Goal: Transaction & Acquisition: Subscribe to service/newsletter

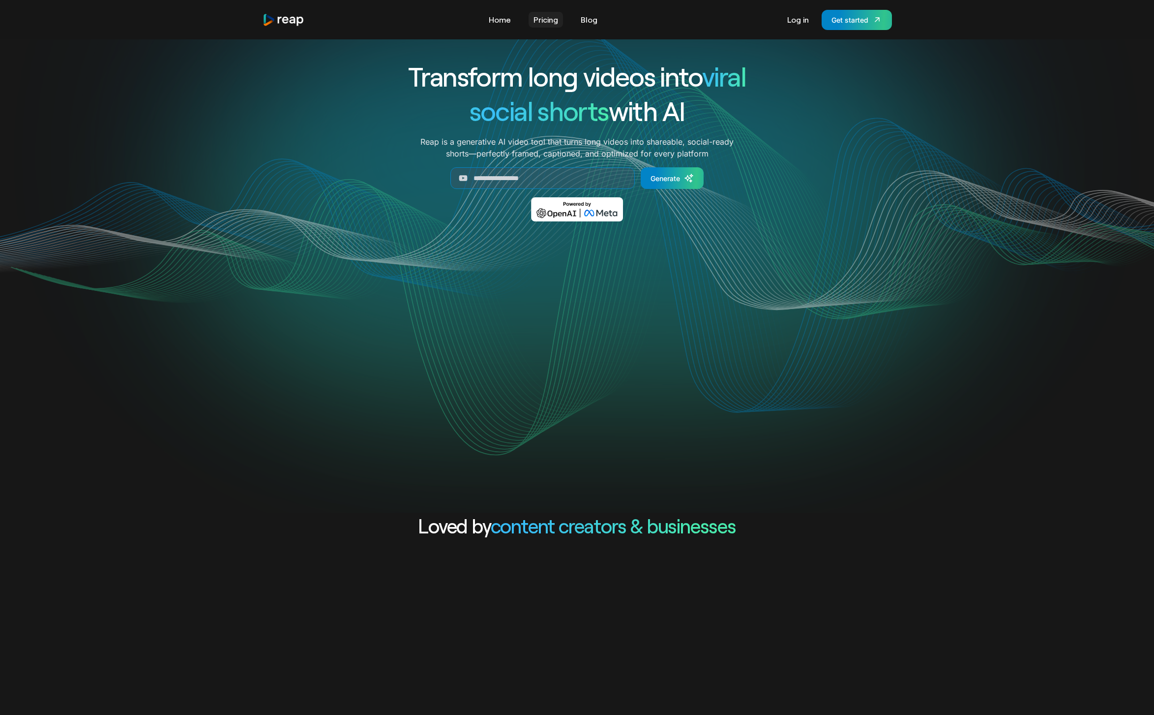
click at [551, 22] on link "Pricing" at bounding box center [546, 20] width 34 height 16
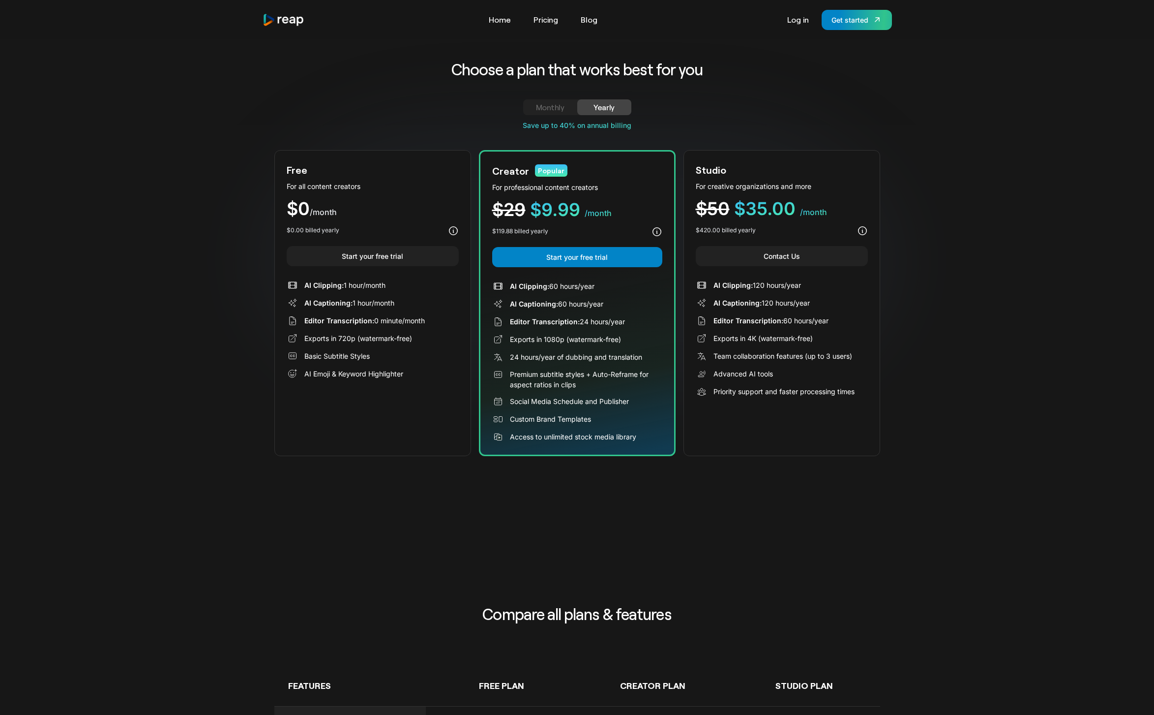
click at [533, 105] on link "Monthly" at bounding box center [550, 107] width 54 height 16
click at [628, 99] on link "Yearly" at bounding box center [604, 107] width 54 height 16
click at [540, 116] on div "Monthly Yearly Free Plan For all content creators $19 /mo Lorem ipsum dolor sit…" at bounding box center [577, 109] width 606 height 21
click at [550, 116] on div "Monthly Yearly Free Plan For all content creators $19 /mo Lorem ipsum dolor sit…" at bounding box center [577, 109] width 606 height 21
click at [590, 112] on div "Yearly" at bounding box center [604, 107] width 30 height 12
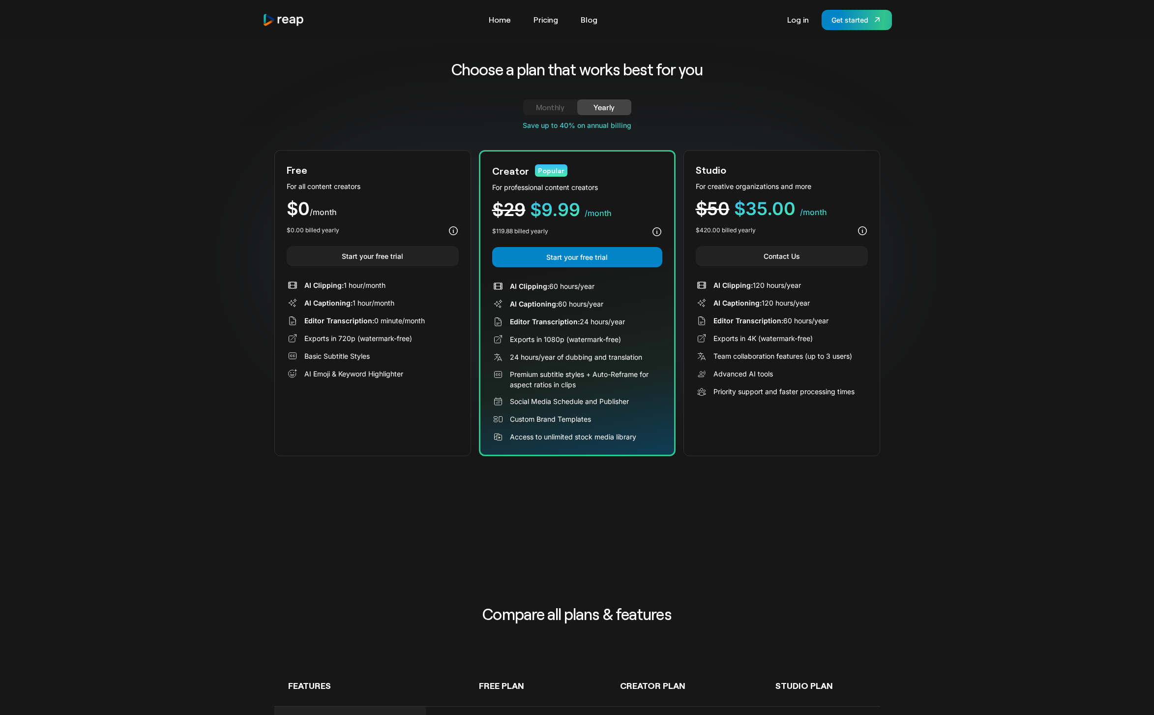
click at [564, 105] on div "Monthly" at bounding box center [550, 107] width 30 height 12
click at [599, 112] on div "Yearly" at bounding box center [604, 107] width 30 height 12
click at [535, 106] on div "Monthly" at bounding box center [550, 107] width 30 height 12
click at [621, 108] on link "Yearly" at bounding box center [604, 107] width 54 height 16
click at [297, 5] on div "Tools Link Five Link Six Link Seven Business Link Five Link Six Link Seven Home…" at bounding box center [577, 19] width 661 height 39
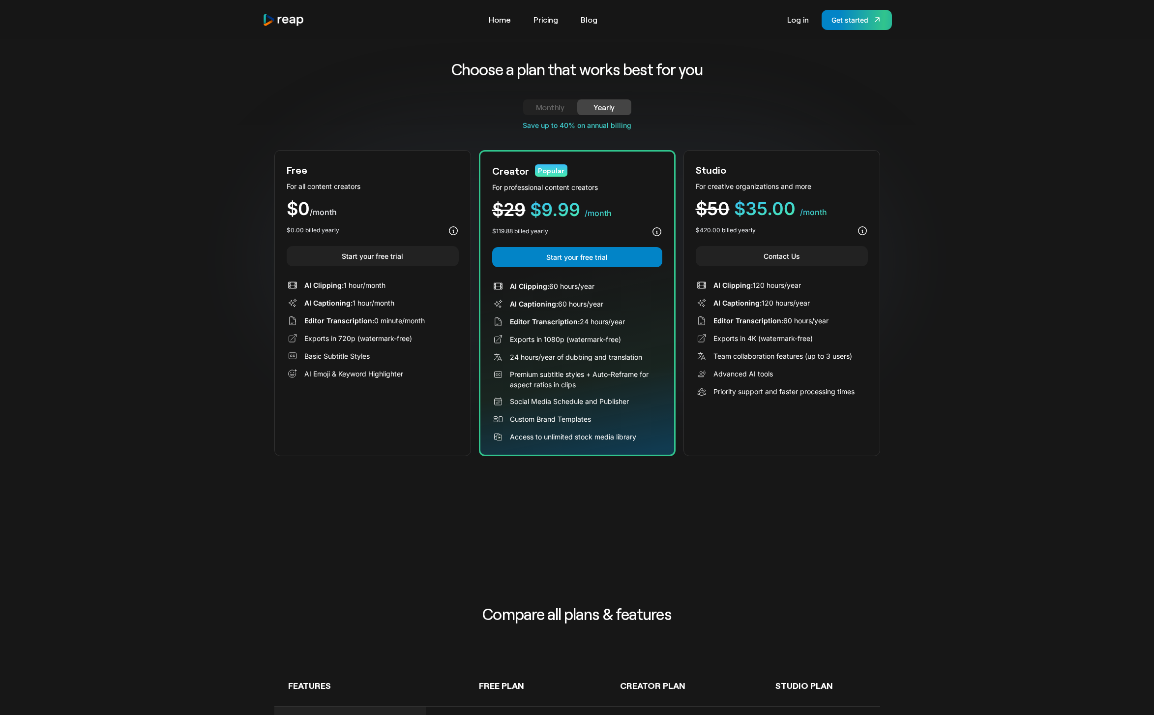
click at [269, 23] on img "home" at bounding box center [284, 19] width 42 height 13
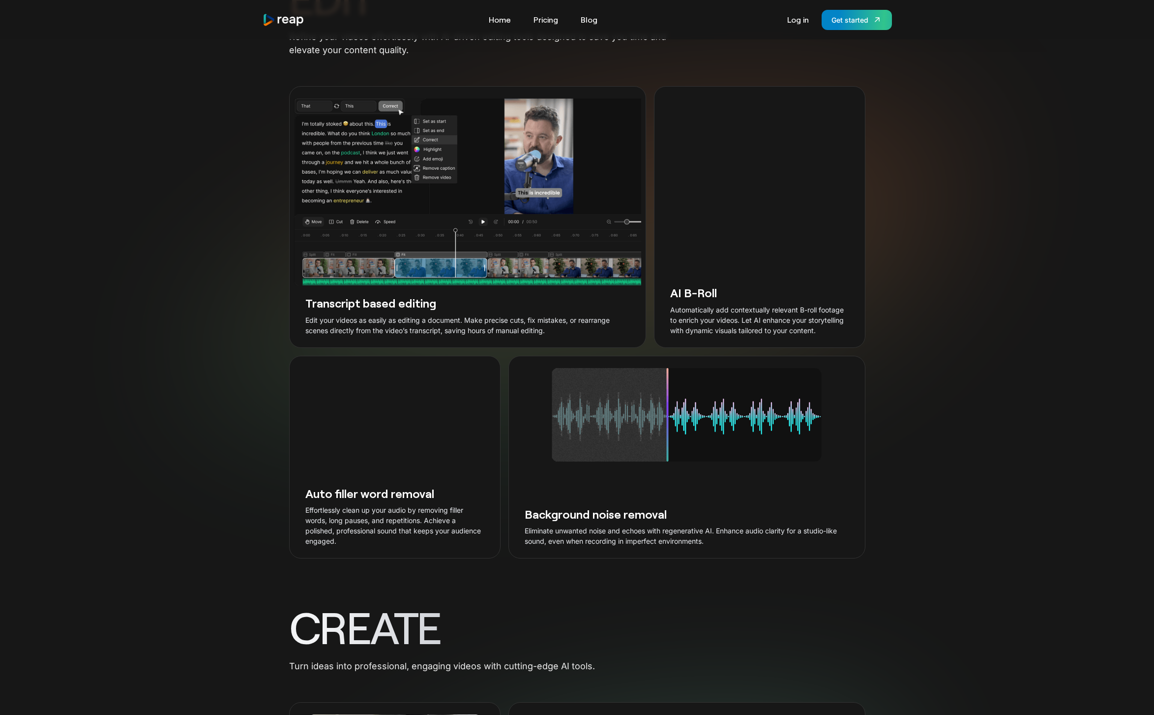
scroll to position [1438, 0]
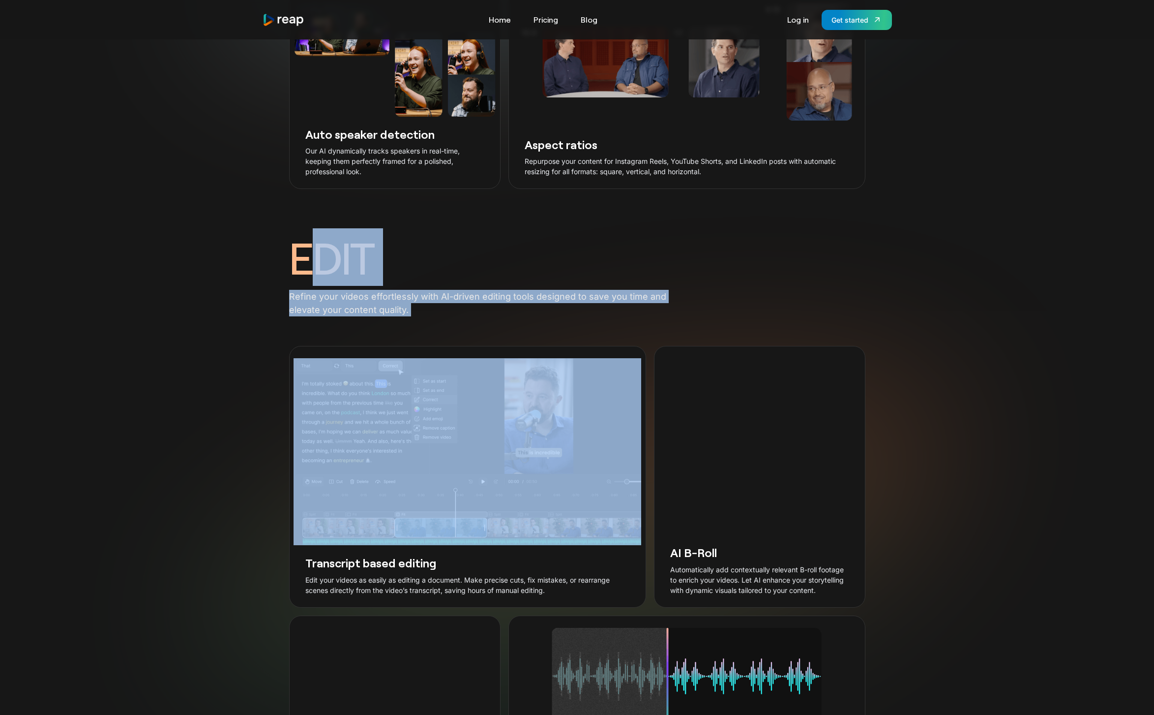
drag, startPoint x: 301, startPoint y: 280, endPoint x: 462, endPoint y: 349, distance: 175.1
click at [462, 349] on div "EDIT Refine your videos effortlessly with AI-driven editing tools designed to s…" at bounding box center [577, 522] width 576 height 589
drag, startPoint x: 432, startPoint y: 338, endPoint x: 240, endPoint y: 271, distance: 202.8
click at [240, 271] on div "EDIT Refine your videos effortlessly with AI-driven editing tools designed to s…" at bounding box center [577, 522] width 1154 height 589
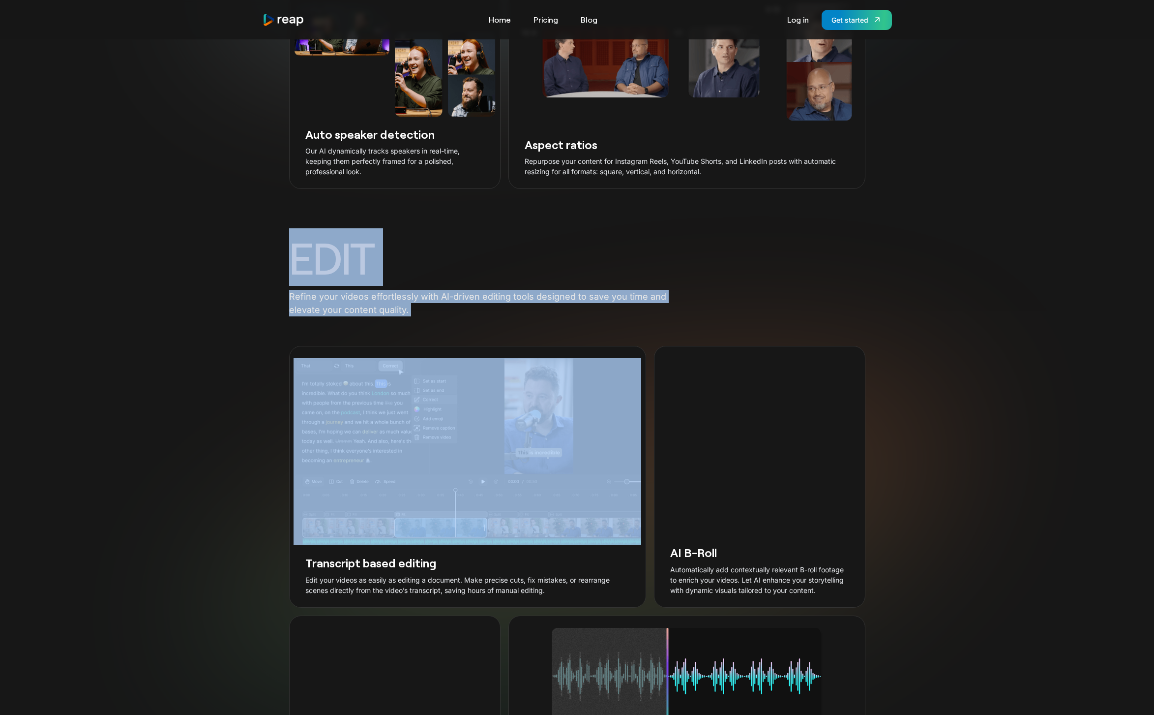
click at [240, 271] on div "EDIT Refine your videos effortlessly with AI-driven editing tools designed to s…" at bounding box center [577, 522] width 1154 height 589
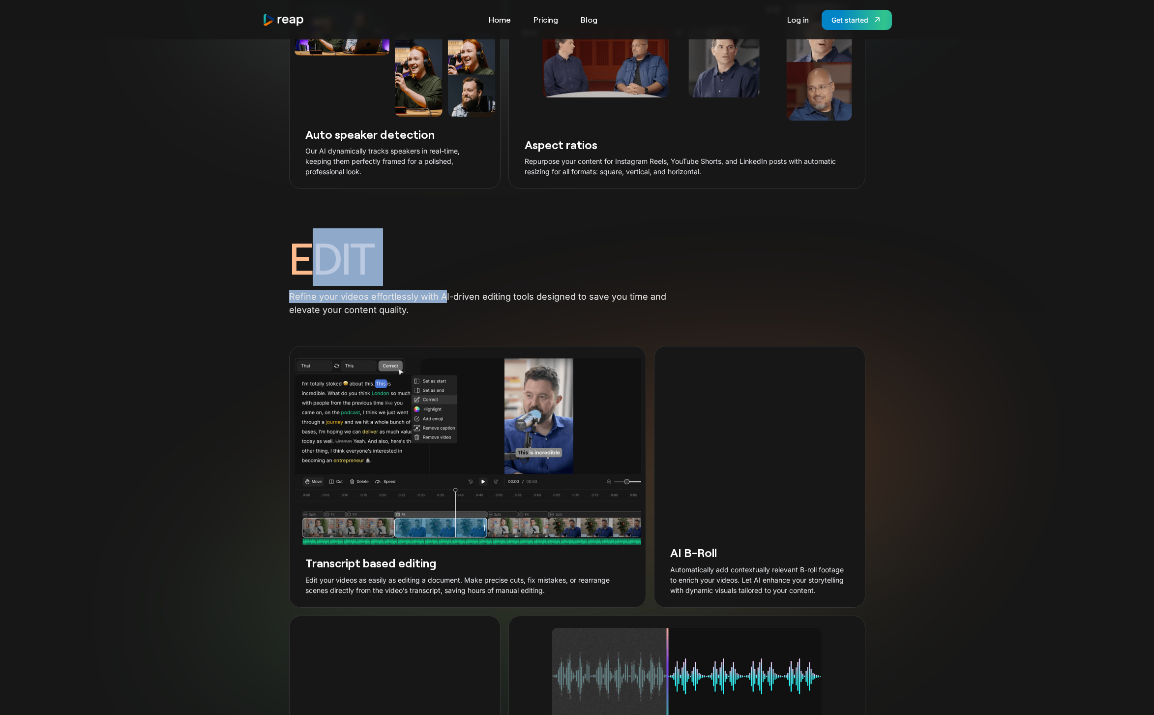
drag, startPoint x: 374, startPoint y: 305, endPoint x: 446, endPoint y: 322, distance: 73.6
click at [446, 322] on div "EDIT Refine your videos effortlessly with AI-driven editing tools designed to s…" at bounding box center [577, 522] width 576 height 589
click at [446, 316] on p "Refine your videos effortlessly with AI-driven editing tools designed to save y…" at bounding box center [488, 303] width 399 height 27
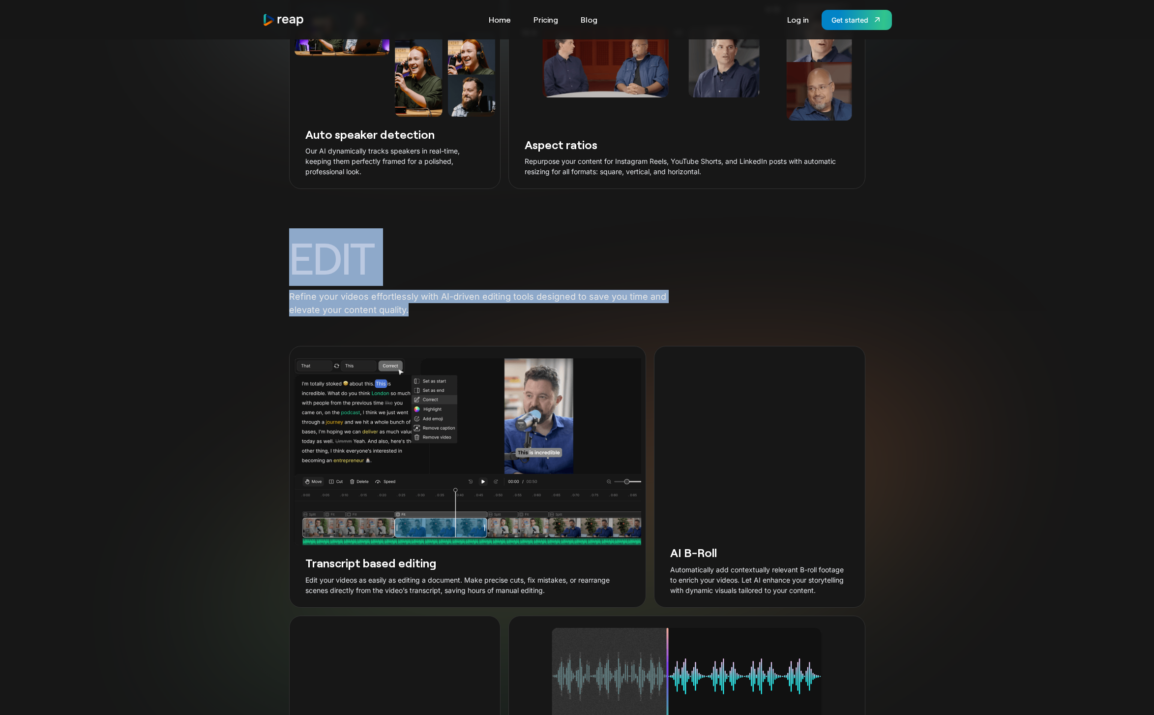
drag, startPoint x: 433, startPoint y: 330, endPoint x: 263, endPoint y: 249, distance: 188.5
click at [263, 249] on div "EDIT Refine your videos effortlessly with AI-driven editing tools designed to s…" at bounding box center [577, 522] width 1154 height 589
click at [262, 249] on div "EDIT Refine your videos effortlessly with AI-driven editing tools designed to s…" at bounding box center [577, 522] width 1154 height 589
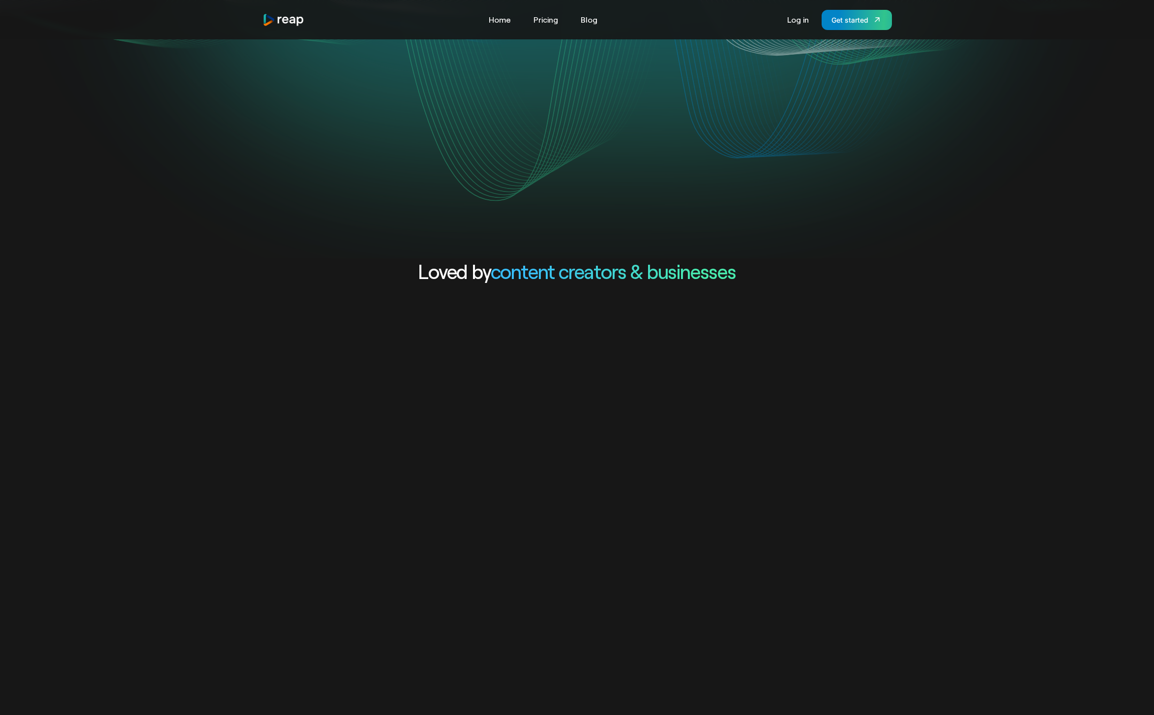
scroll to position [0, 0]
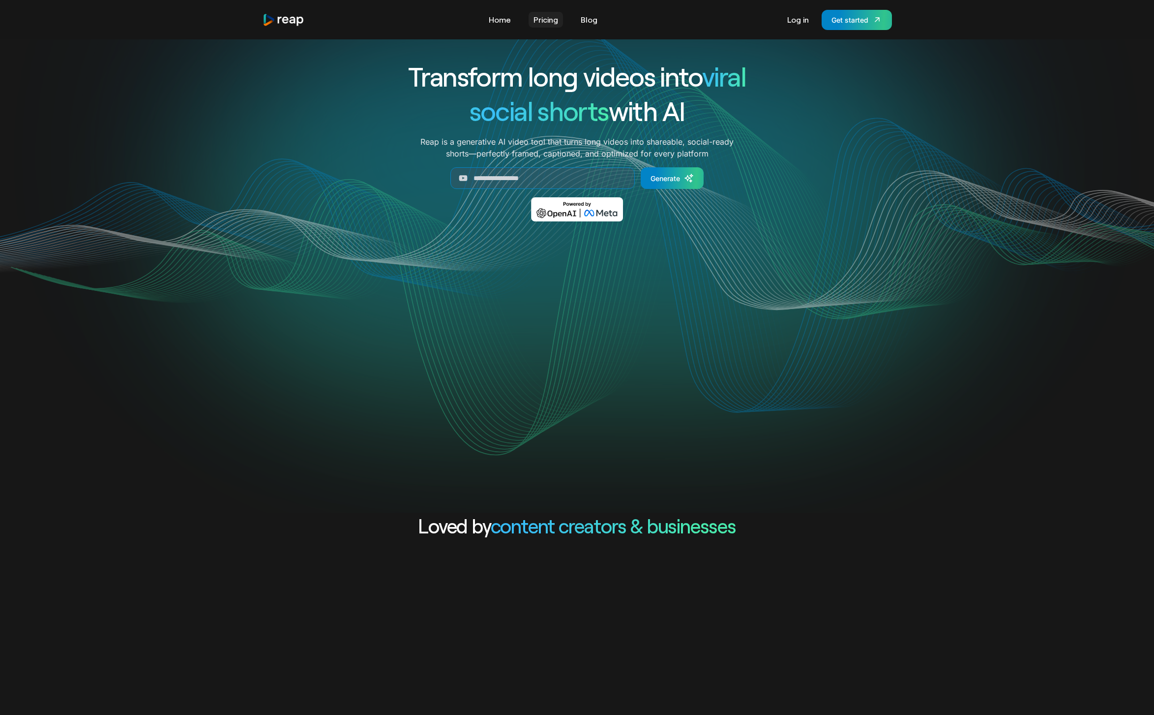
click at [546, 23] on link "Pricing" at bounding box center [546, 20] width 34 height 16
